Goal: Transaction & Acquisition: Subscribe to service/newsletter

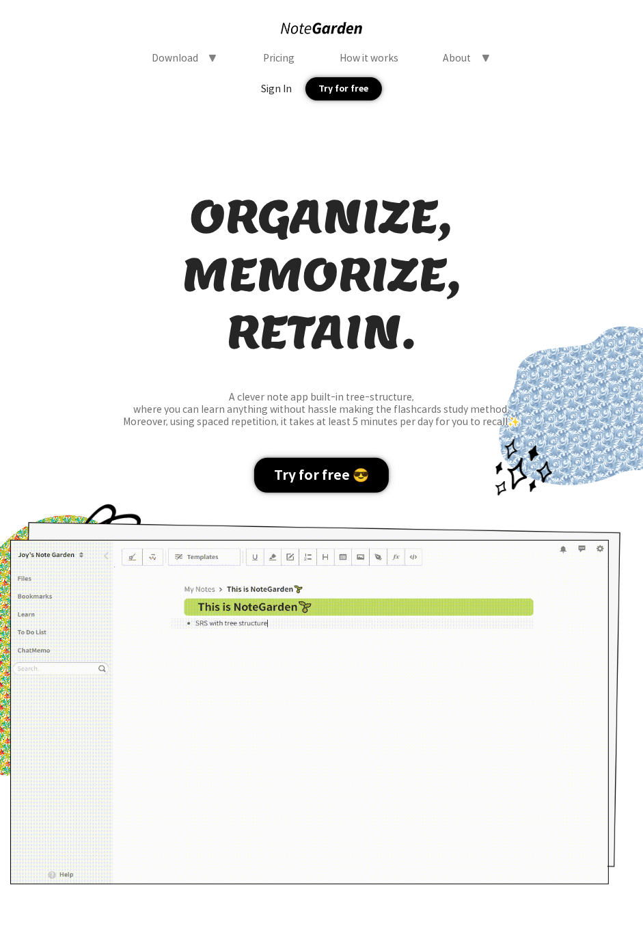
click at [340, 469] on div "Try for free 😎" at bounding box center [321, 475] width 135 height 35
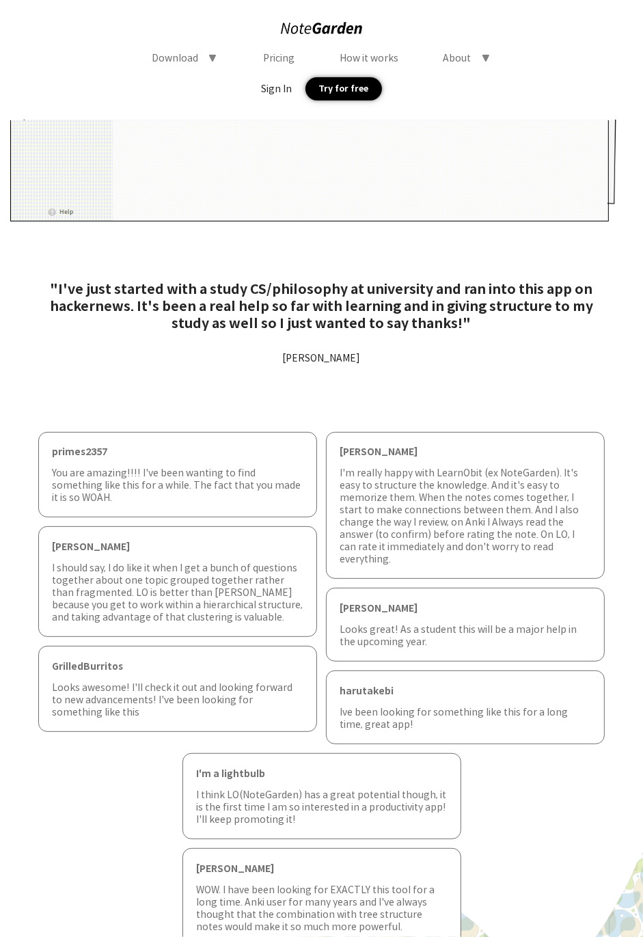
scroll to position [673, 0]
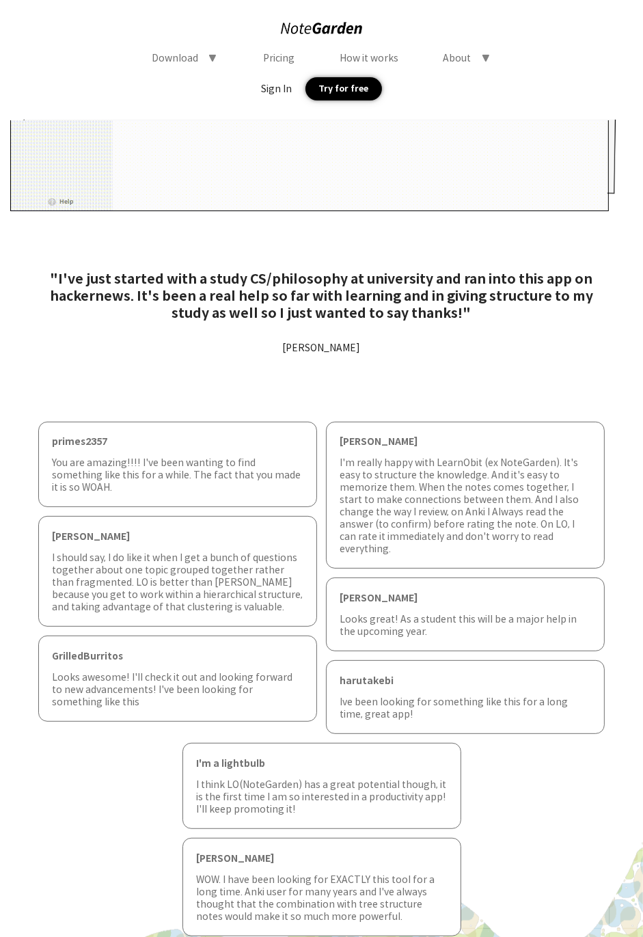
click at [466, 47] on div "Download symbol-triangle-down Pricing How it works About symbol-triangle-down S…" at bounding box center [321, 60] width 643 height 120
click at [462, 55] on div "About" at bounding box center [458, 58] width 28 height 12
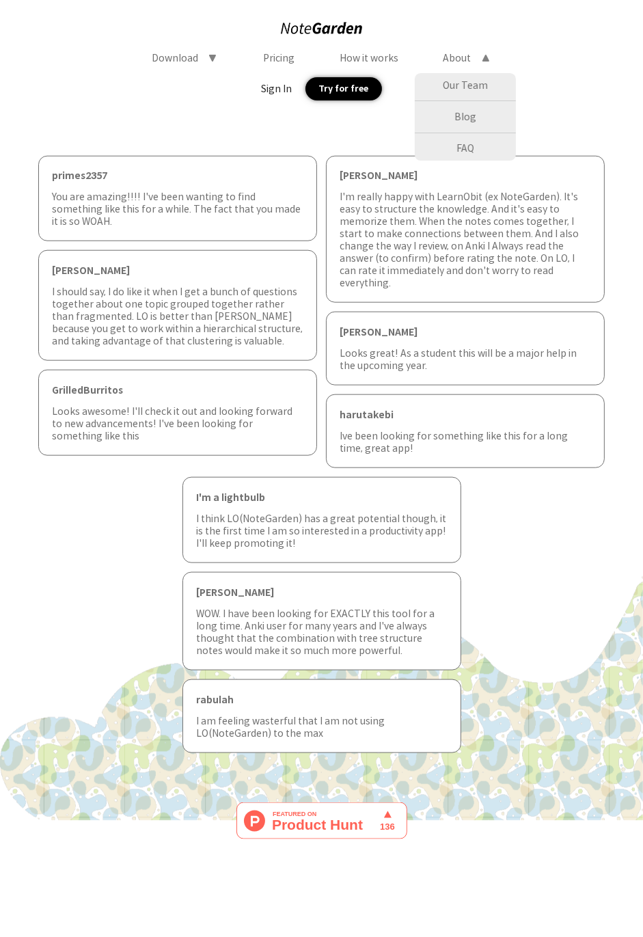
scroll to position [0, 0]
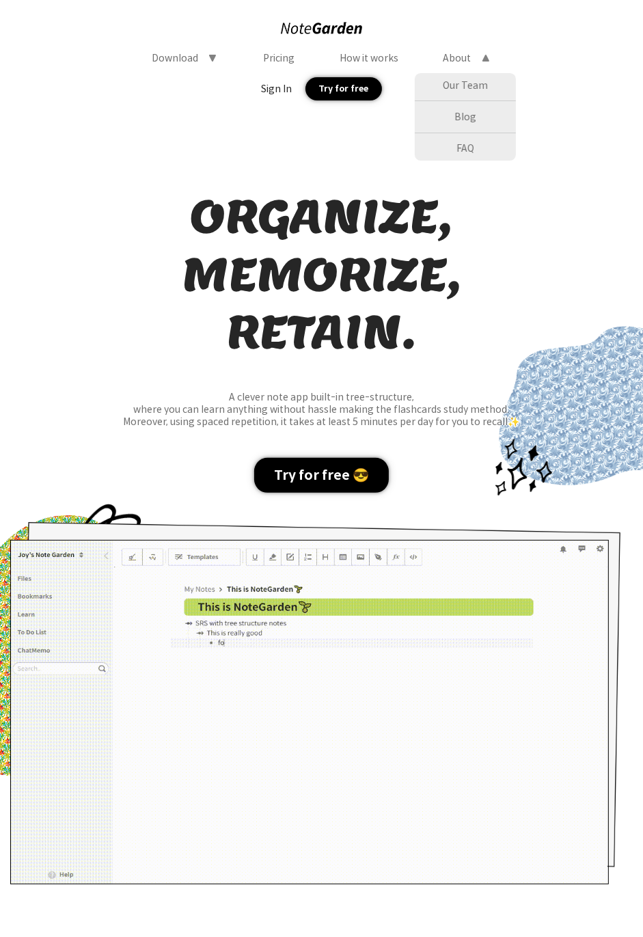
click at [284, 183] on div "ORGANIZE, MEMORIZE, RETAIN. A clever note app built-in tree-structure, where yo…" at bounding box center [321, 493] width 643 height 747
click at [297, 478] on div "Try for free 😎" at bounding box center [321, 475] width 135 height 35
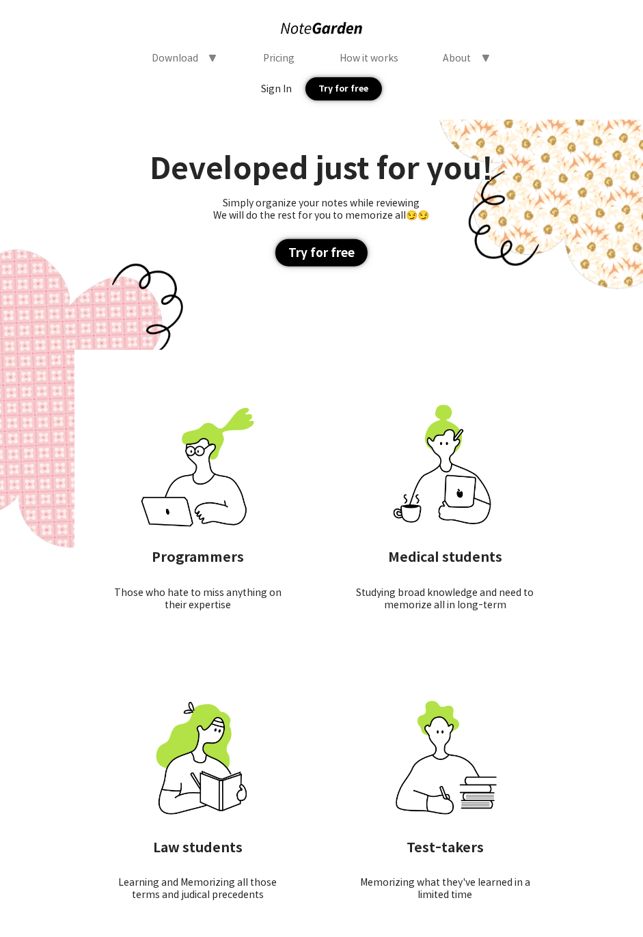
scroll to position [3707, 0]
